Goal: Use online tool/utility: Utilize a website feature to perform a specific function

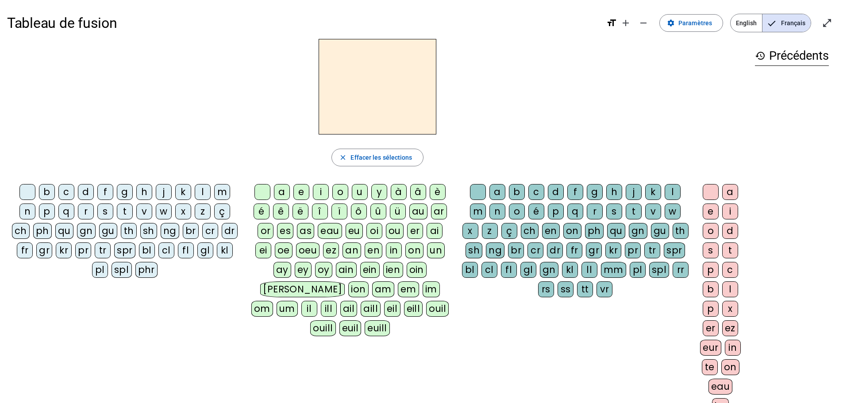
click at [85, 192] on div "d" at bounding box center [86, 192] width 16 height 16
click at [214, 191] on div "u" at bounding box center [360, 192] width 16 height 16
click at [214, 193] on div "c" at bounding box center [536, 192] width 16 height 16
click at [214, 194] on div at bounding box center [478, 192] width 16 height 16
click at [214, 193] on div "e" at bounding box center [301, 192] width 16 height 16
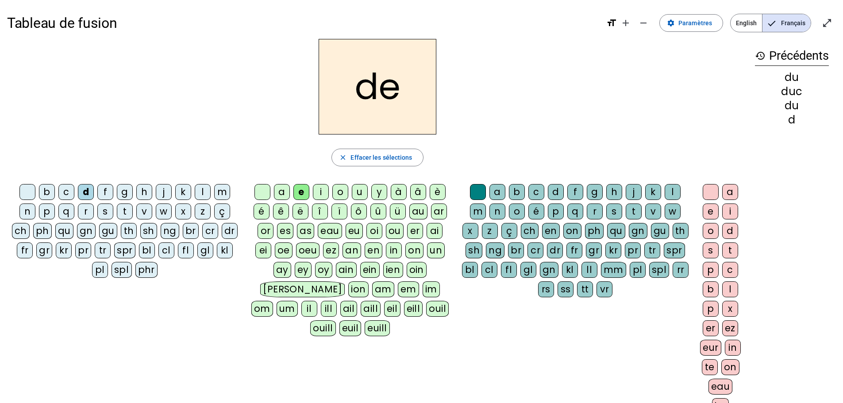
click at [30, 211] on div "n" at bounding box center [27, 212] width 16 height 16
click at [214, 193] on div "m" at bounding box center [222, 192] width 16 height 16
click at [104, 211] on div "s" at bounding box center [105, 212] width 16 height 16
click at [214, 193] on div "u" at bounding box center [360, 192] width 16 height 16
click at [200, 192] on div "l" at bounding box center [203, 192] width 16 height 16
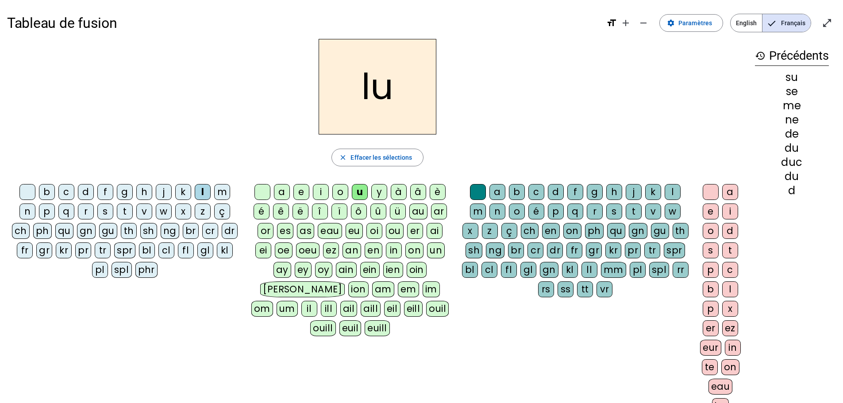
click at [214, 198] on div "a" at bounding box center [282, 192] width 16 height 16
click at [214, 192] on div "c" at bounding box center [536, 192] width 16 height 16
click at [127, 214] on div "t" at bounding box center [125, 212] width 16 height 16
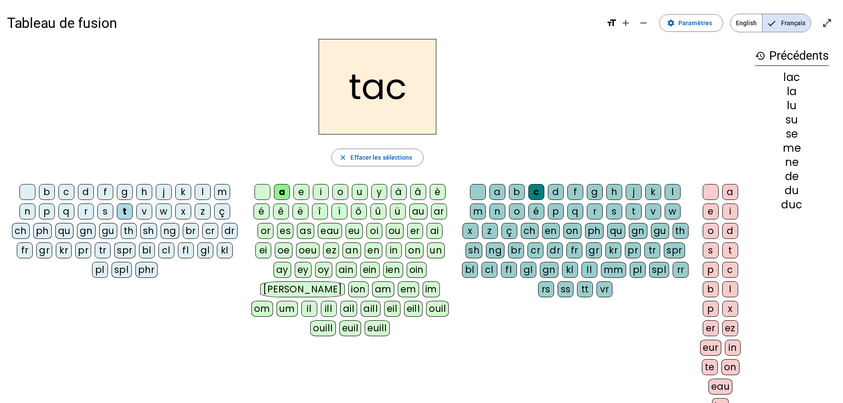
click at [46, 191] on div "b" at bounding box center [47, 192] width 16 height 16
click at [101, 211] on div "s" at bounding box center [105, 212] width 16 height 16
click at [214, 195] on div "e" at bounding box center [301, 192] width 16 height 16
click at [214, 192] on div "l" at bounding box center [672, 192] width 16 height 16
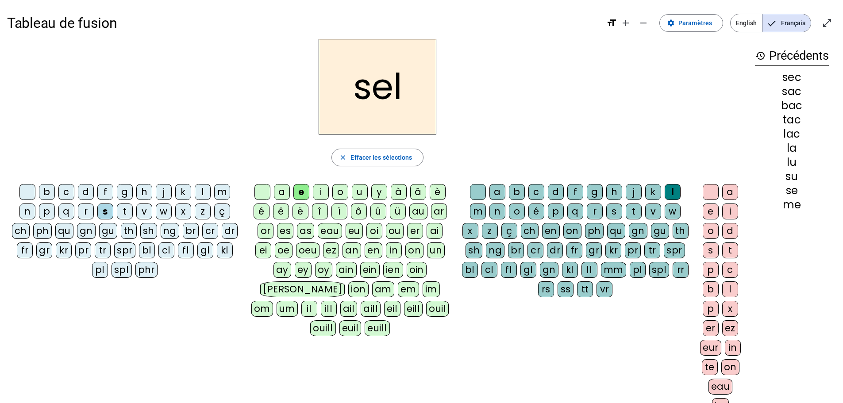
click at [214, 192] on div "c" at bounding box center [536, 192] width 16 height 16
click at [214, 192] on div "l" at bounding box center [672, 192] width 16 height 16
click at [214, 192] on div "o" at bounding box center [340, 192] width 16 height 16
